Goal: Information Seeking & Learning: Check status

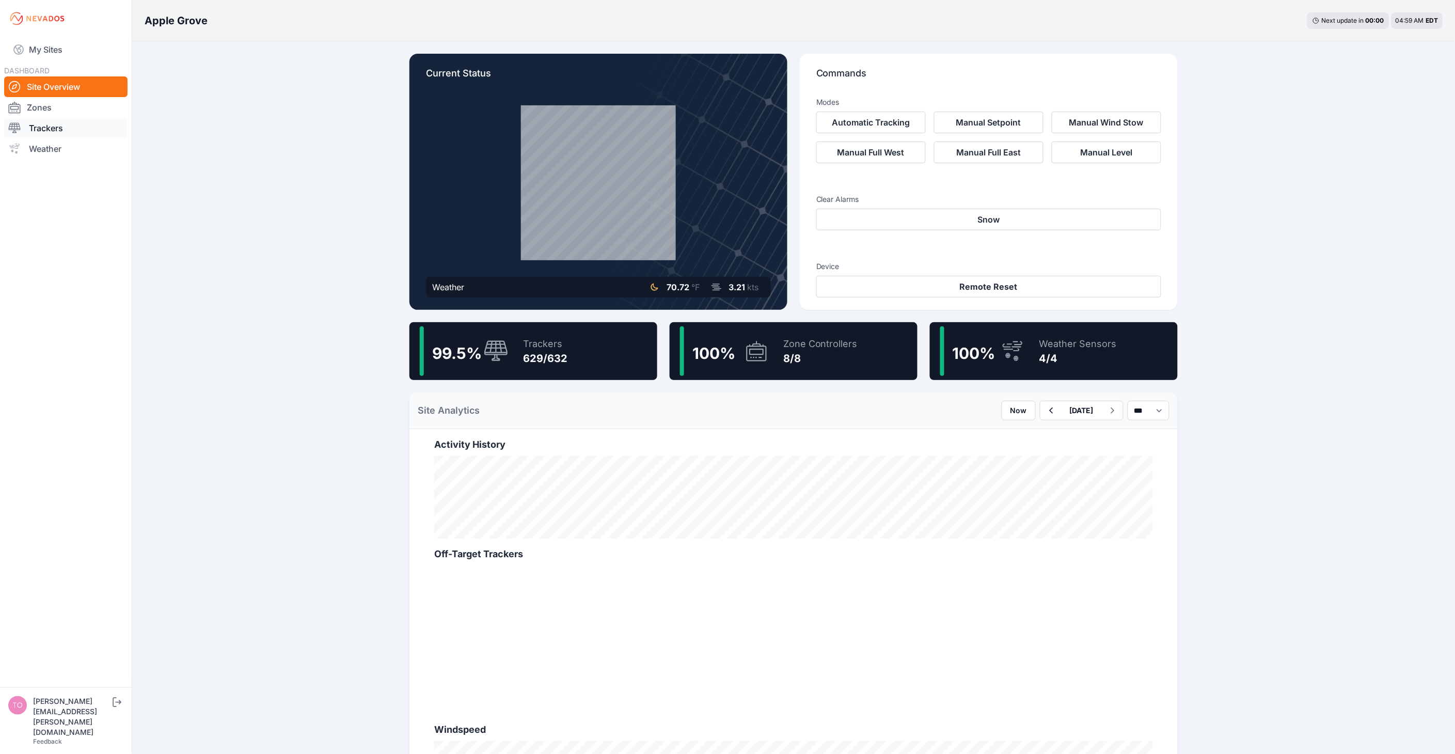
click at [58, 131] on link "Trackers" at bounding box center [65, 128] width 123 height 21
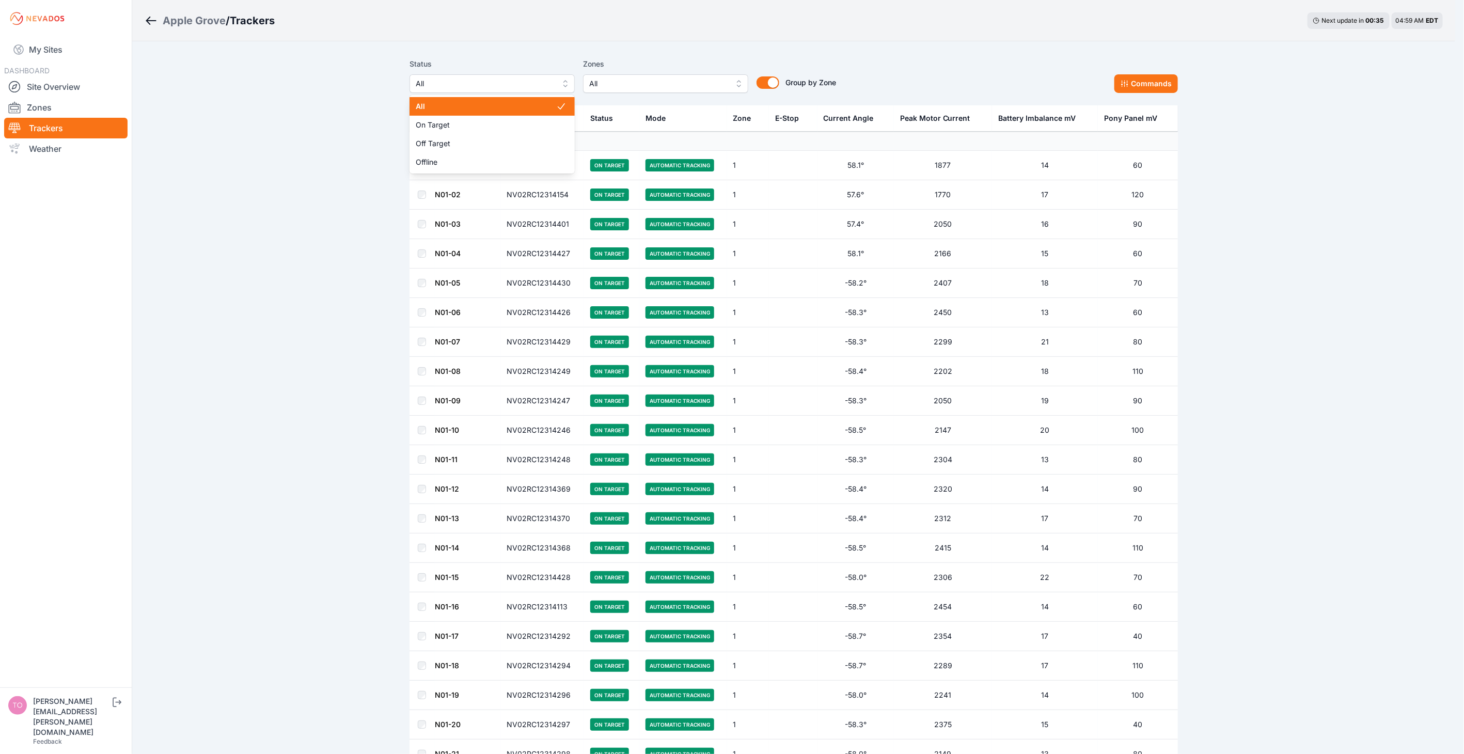
click at [442, 80] on span "All" at bounding box center [485, 83] width 138 height 12
click at [458, 161] on span "Offline" at bounding box center [486, 162] width 140 height 10
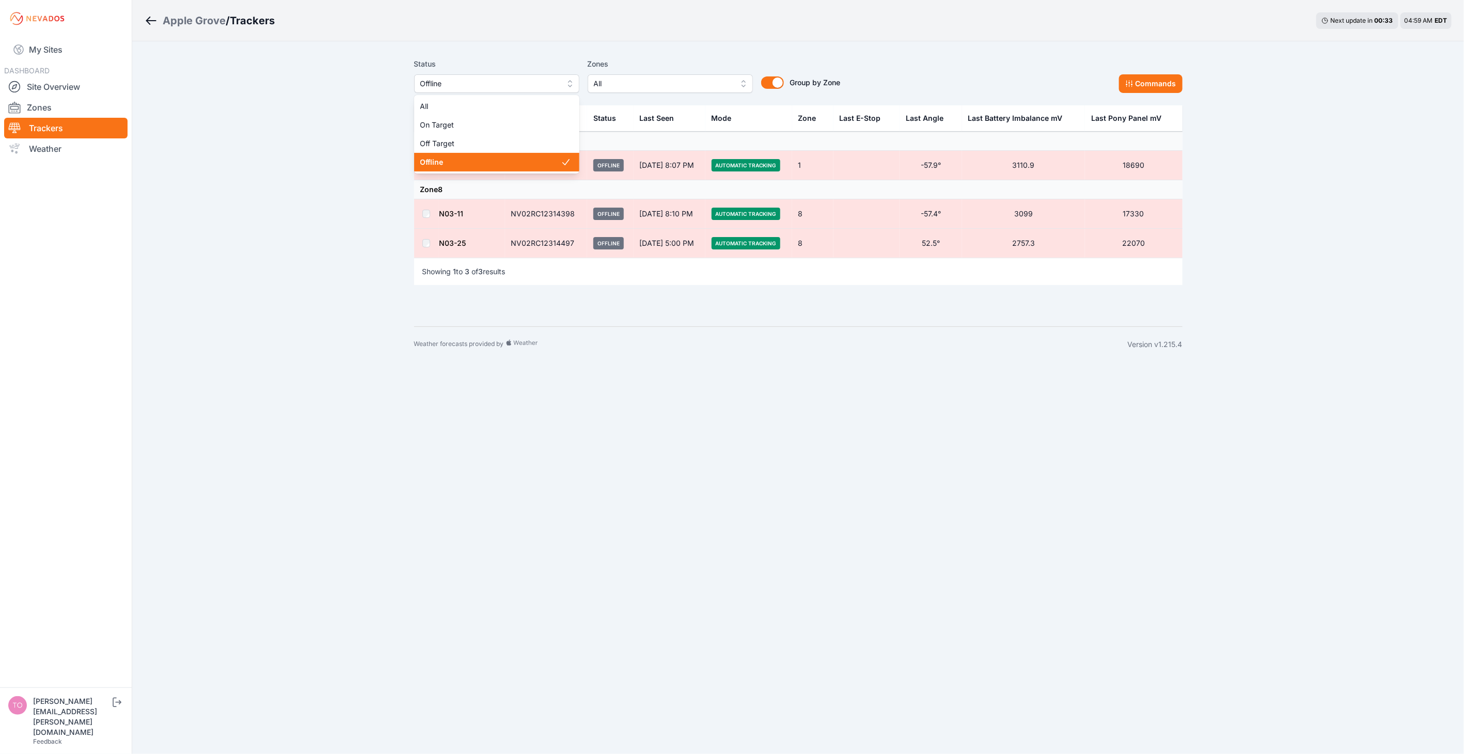
click at [514, 86] on span "Offline" at bounding box center [489, 83] width 138 height 12
click at [508, 140] on span "Off Target" at bounding box center [490, 143] width 140 height 10
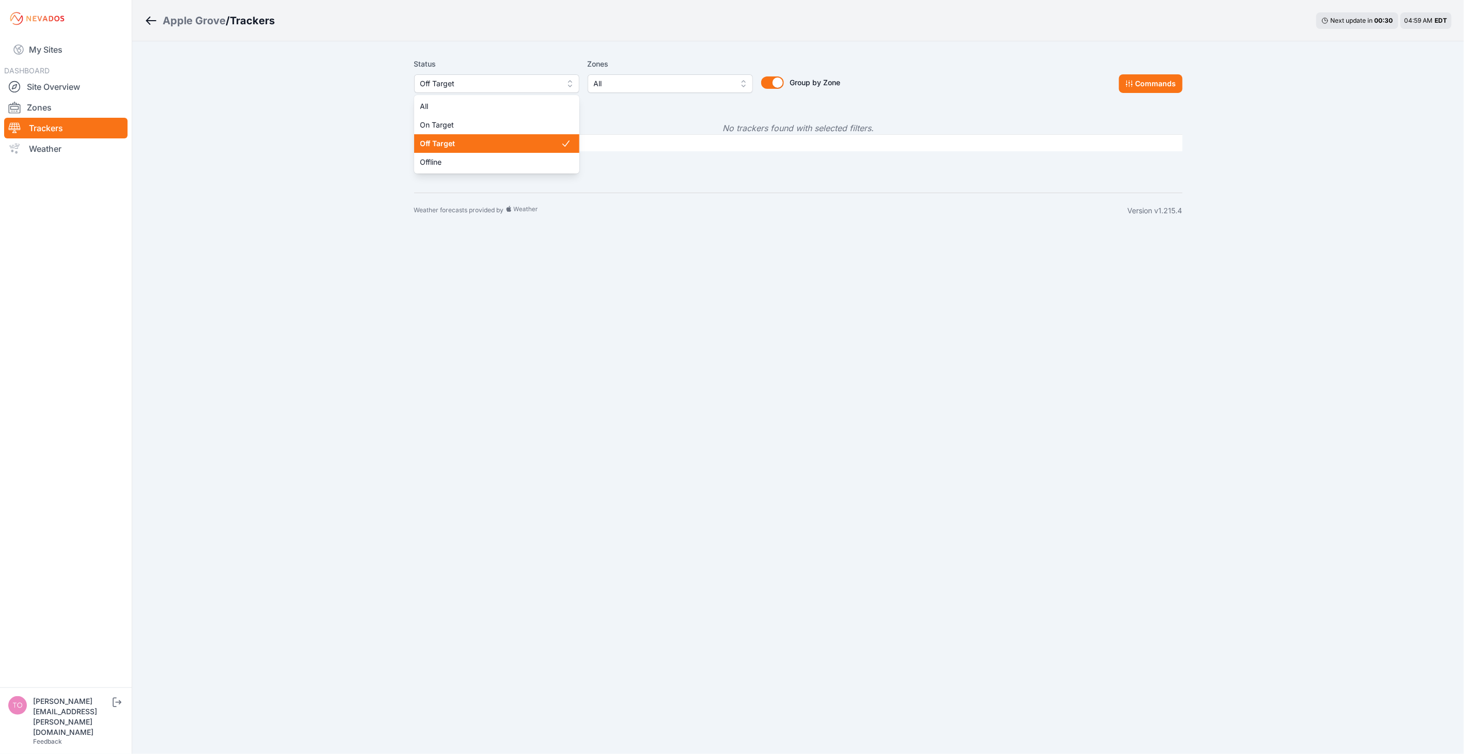
click at [481, 83] on span "Off Target" at bounding box center [489, 83] width 138 height 12
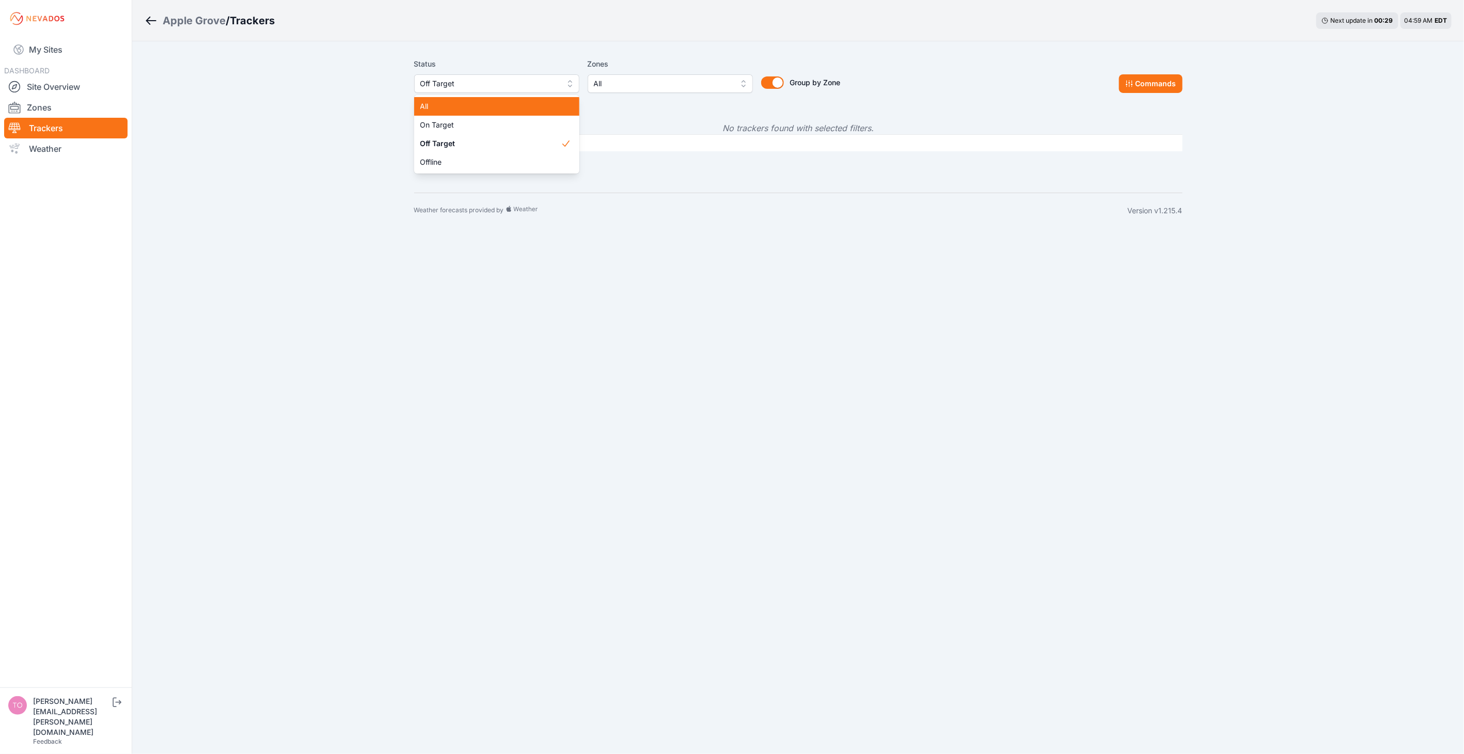
click at [473, 114] on div "All" at bounding box center [496, 106] width 165 height 19
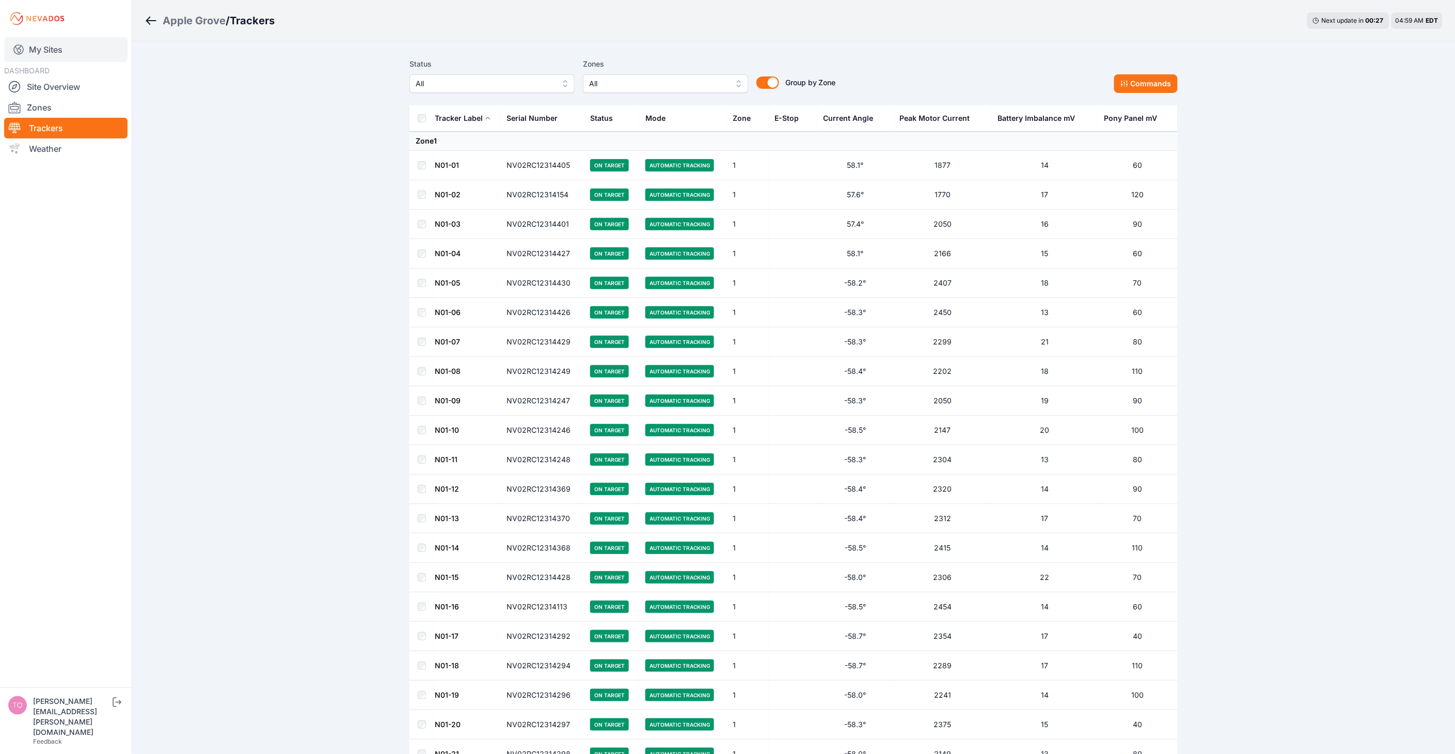
click at [60, 51] on link "My Sites" at bounding box center [65, 49] width 123 height 25
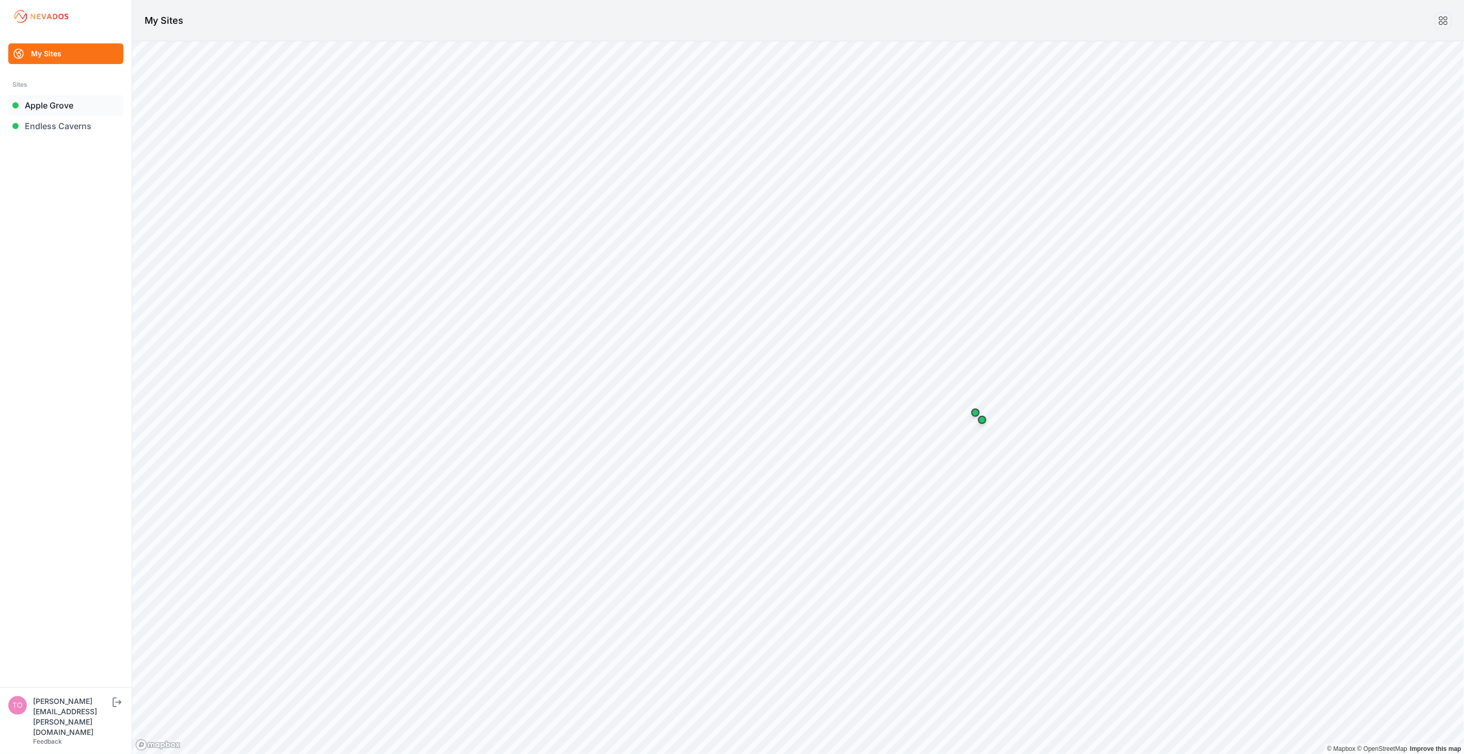
click at [61, 107] on link "Apple Grove" at bounding box center [65, 105] width 115 height 21
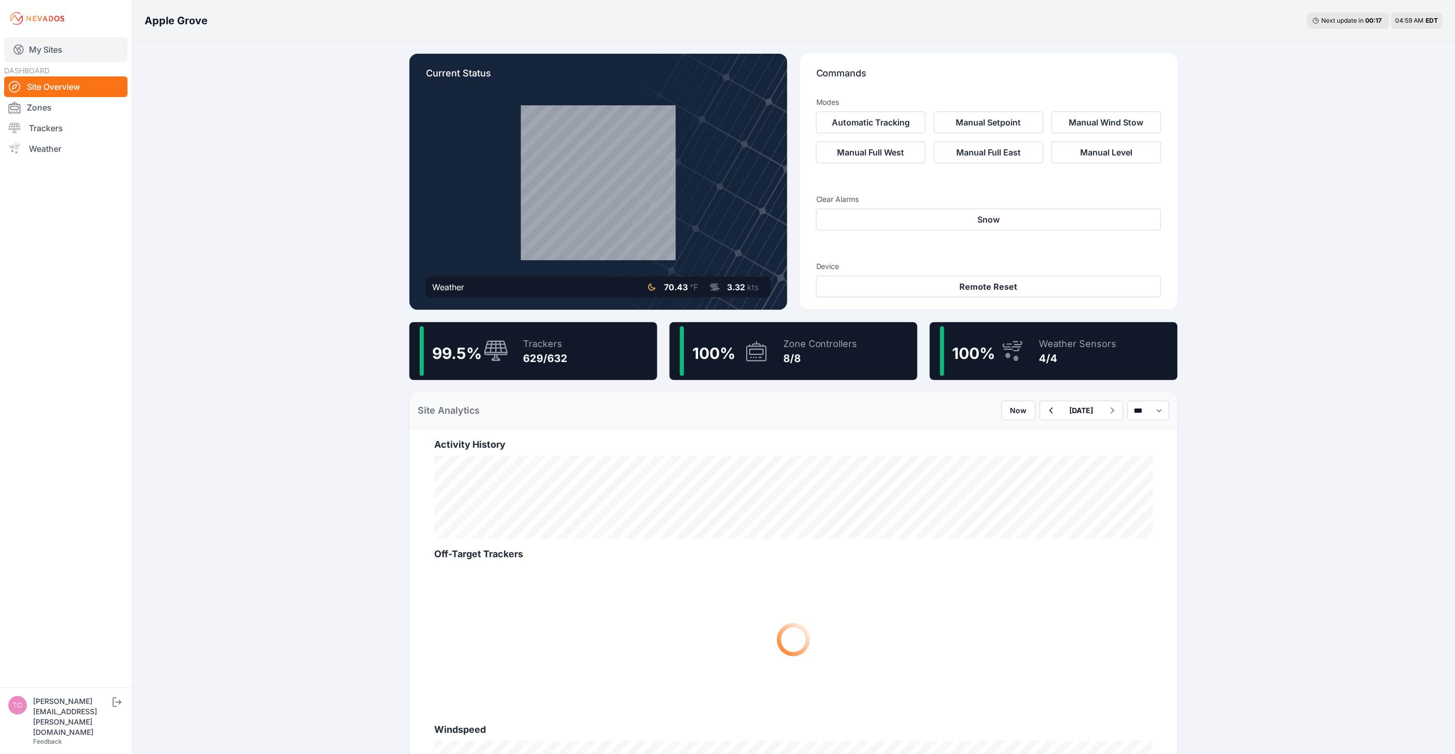
click at [55, 45] on link "My Sites" at bounding box center [65, 49] width 123 height 25
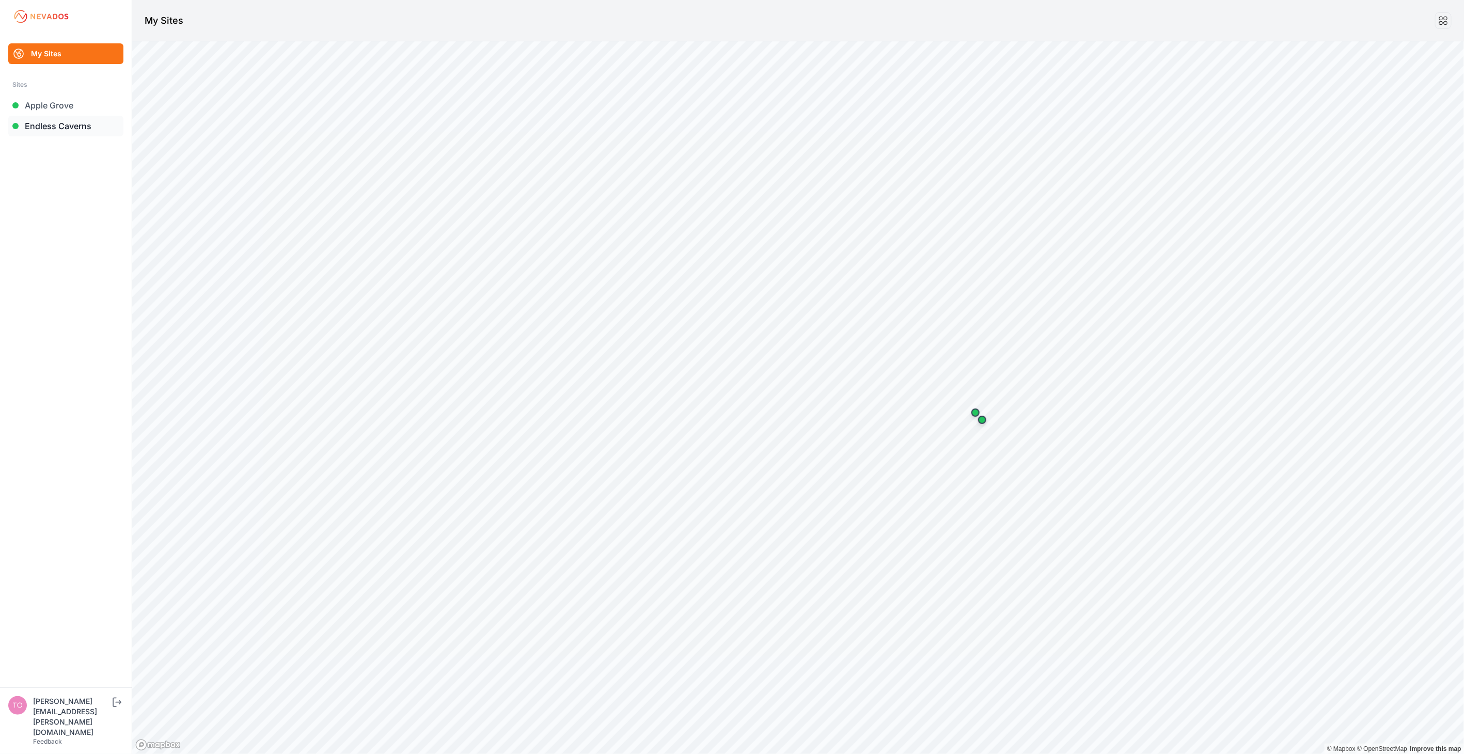
click at [55, 126] on link "Endless Caverns" at bounding box center [65, 126] width 115 height 21
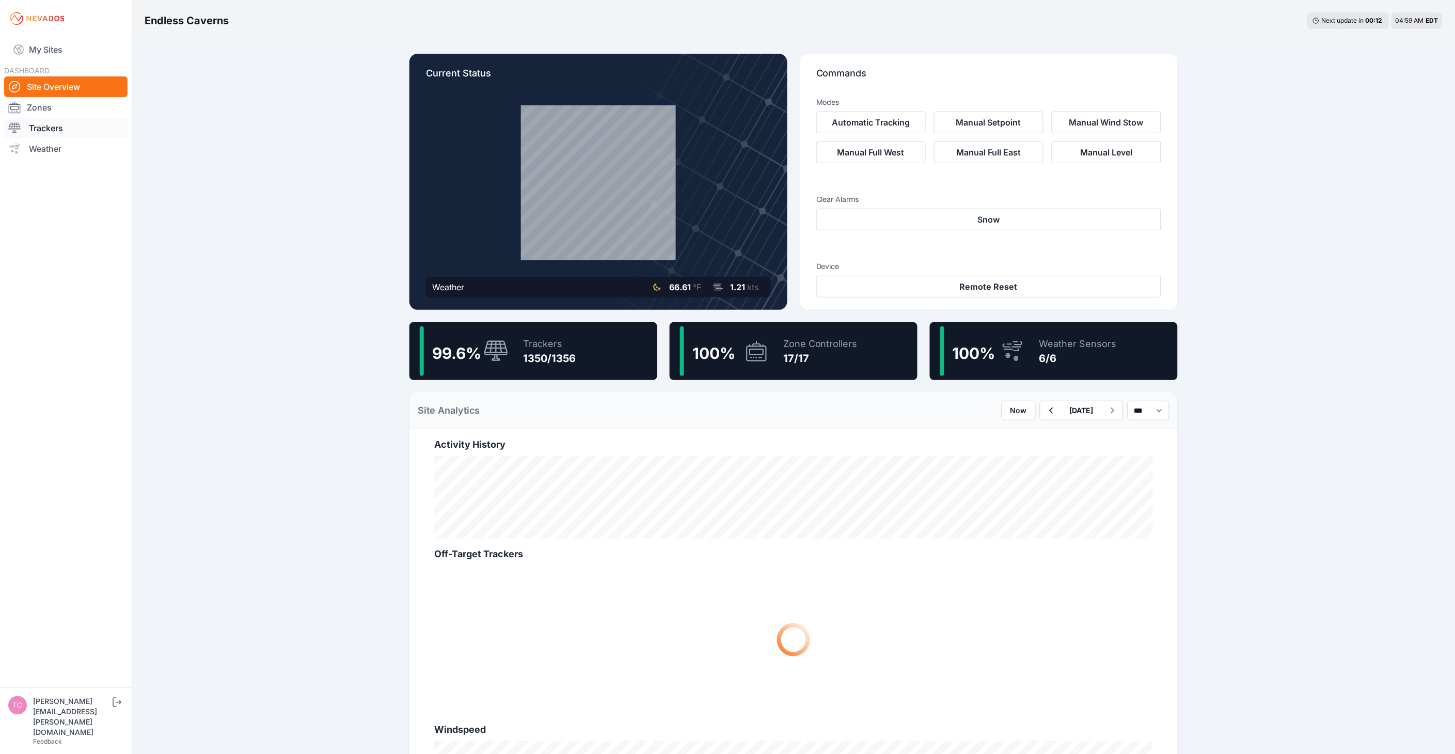
click at [61, 127] on link "Trackers" at bounding box center [65, 128] width 123 height 21
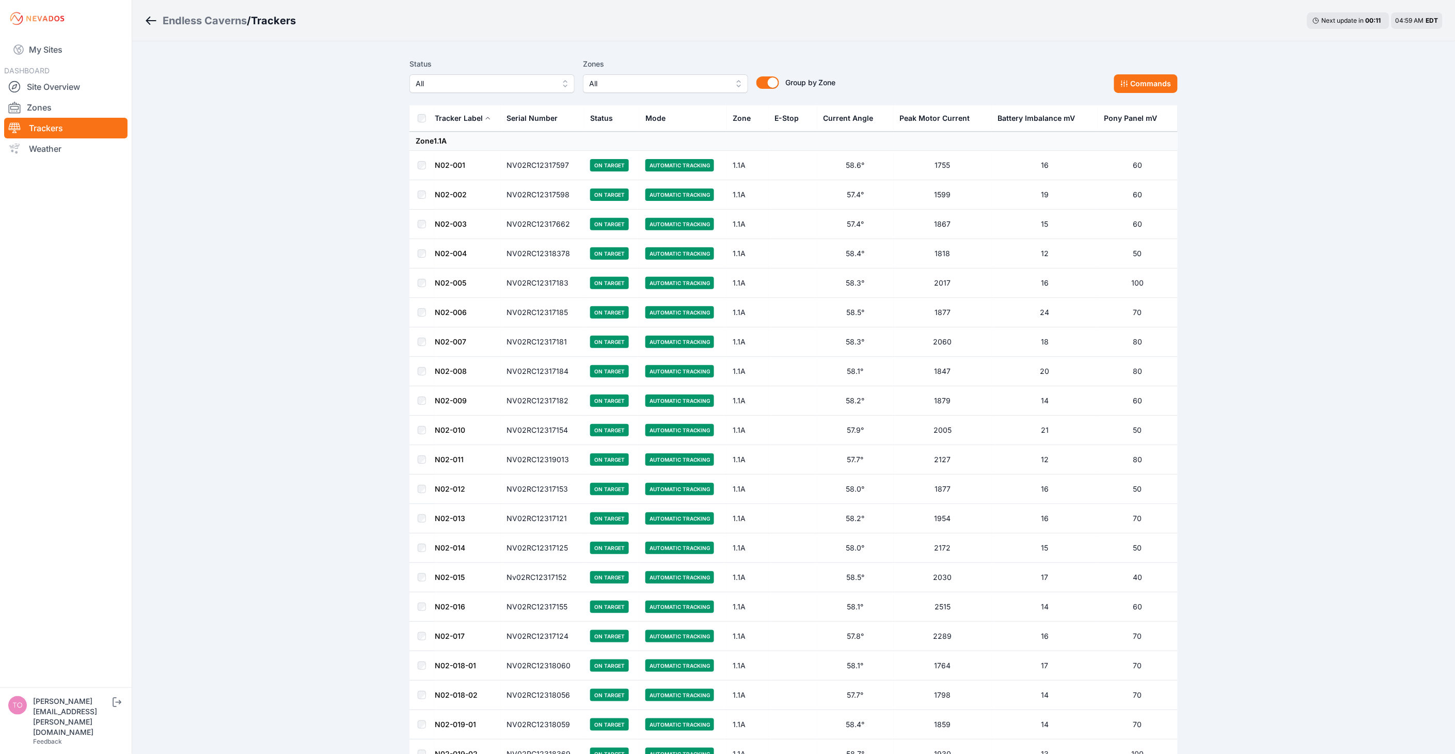
click at [504, 90] on button "All" at bounding box center [491, 83] width 165 height 19
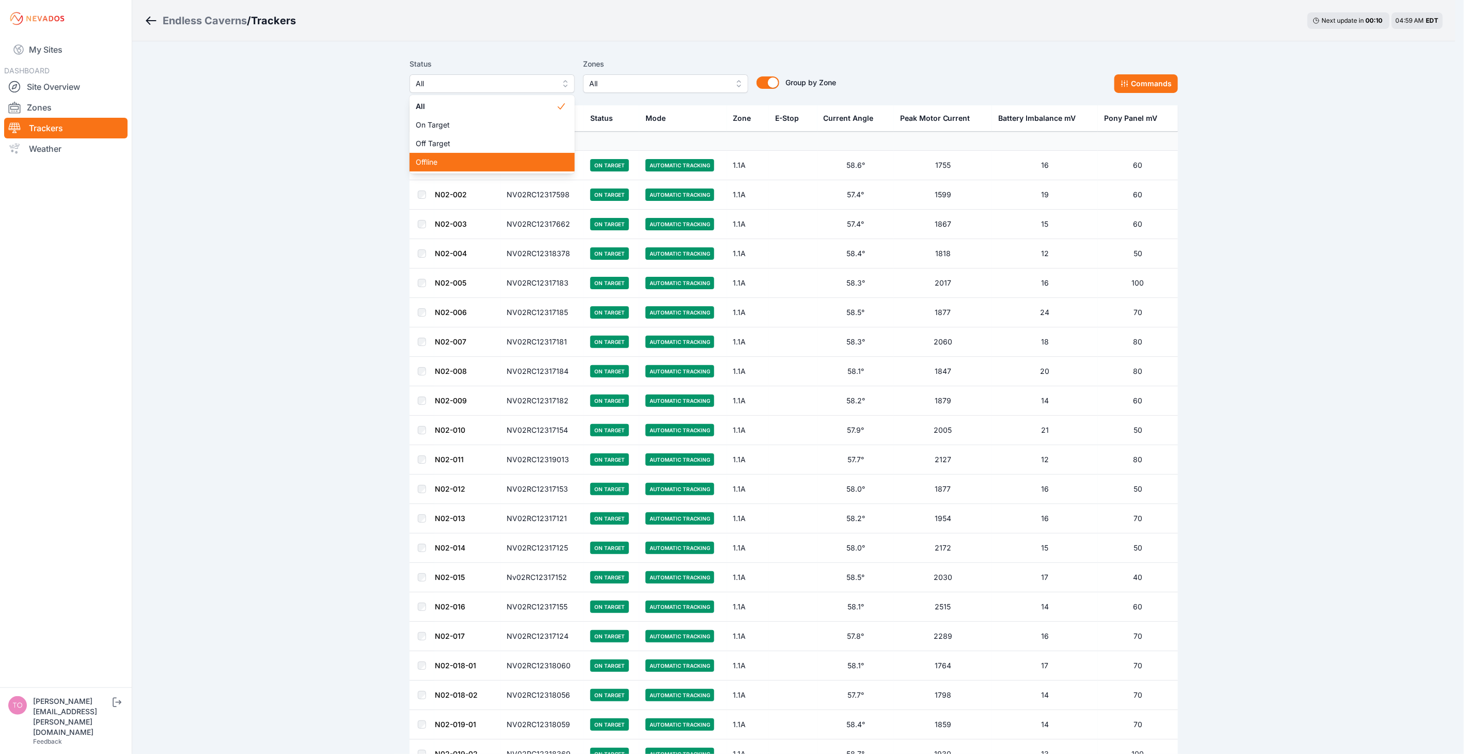
click at [502, 157] on span "Offline" at bounding box center [486, 162] width 140 height 10
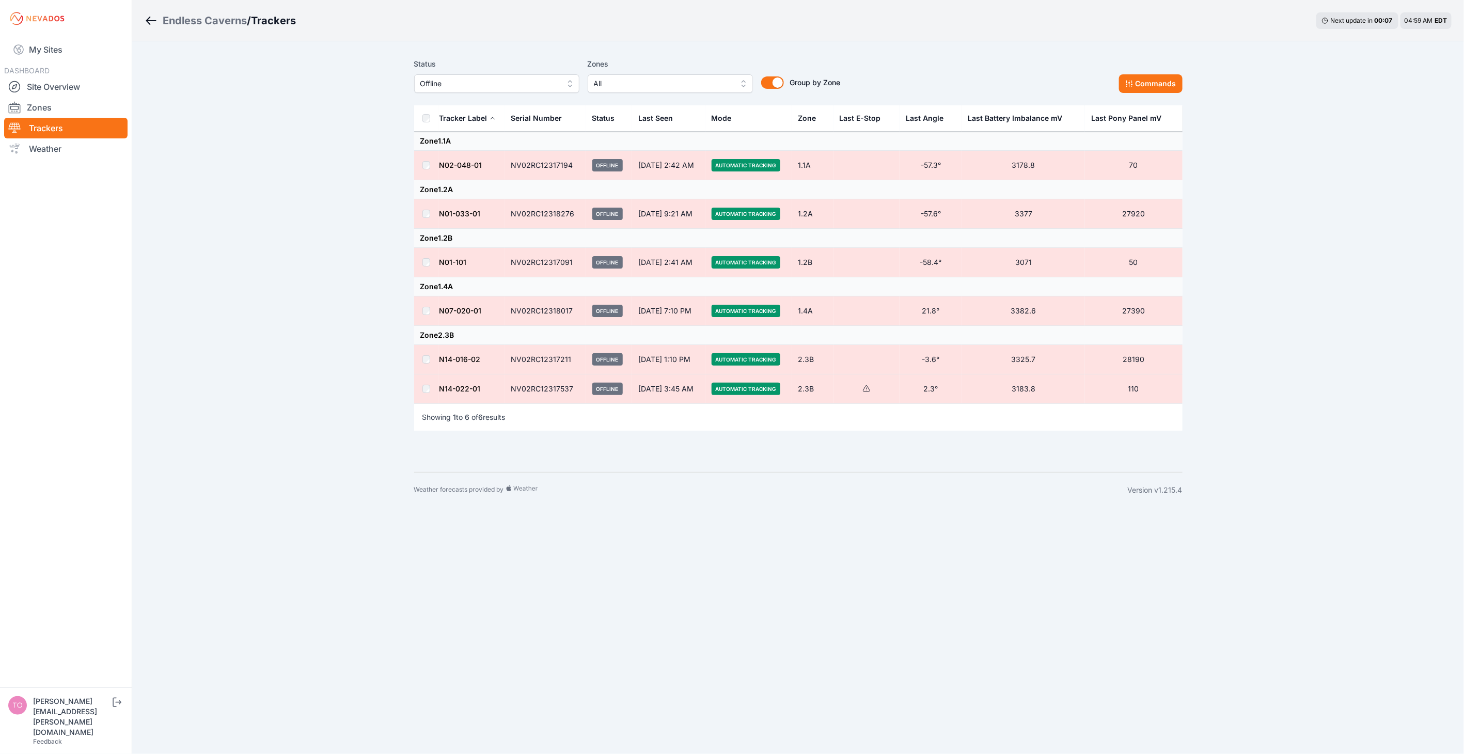
click at [492, 83] on span "Offline" at bounding box center [489, 83] width 138 height 12
click at [489, 138] on span "Off Target" at bounding box center [490, 143] width 140 height 10
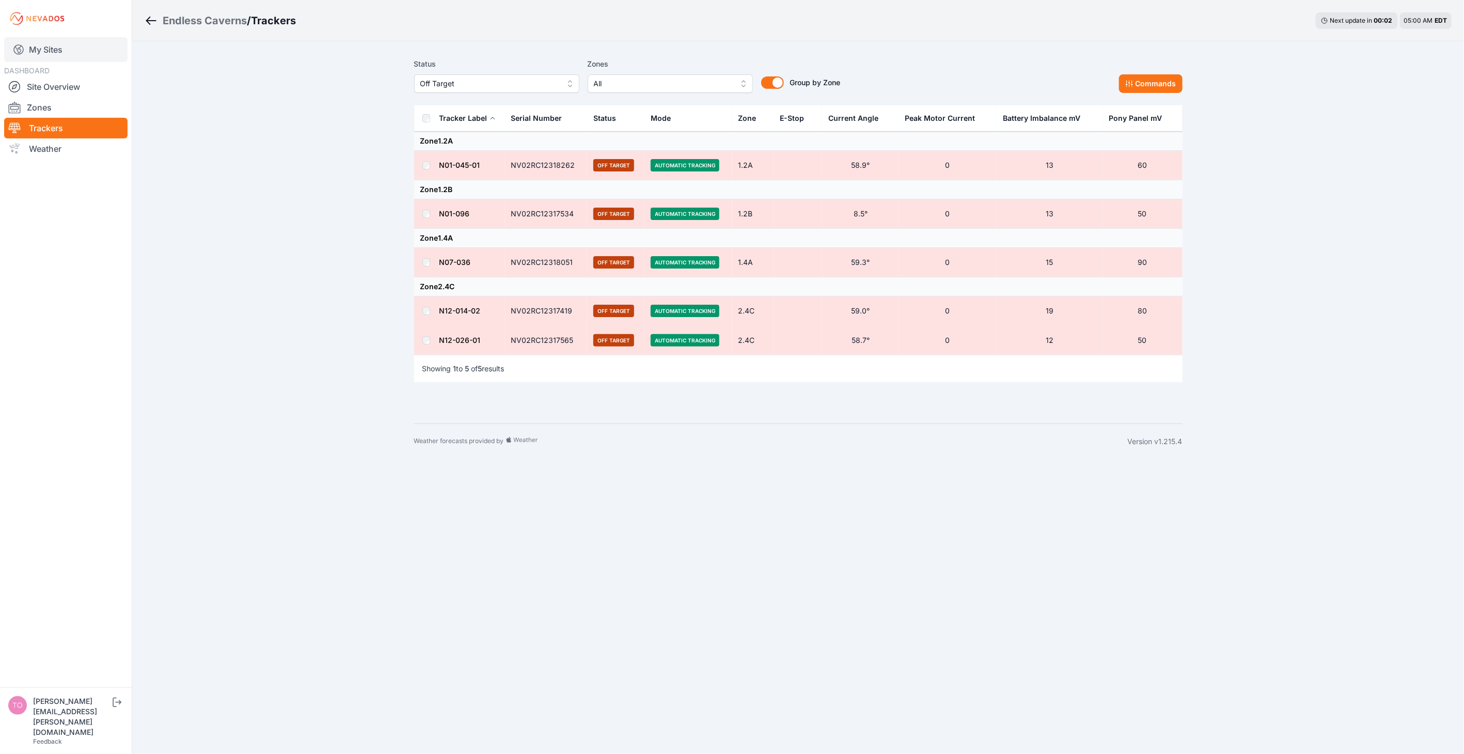
click at [56, 51] on link "My Sites" at bounding box center [65, 49] width 123 height 25
